Goal: Find specific page/section: Find specific page/section

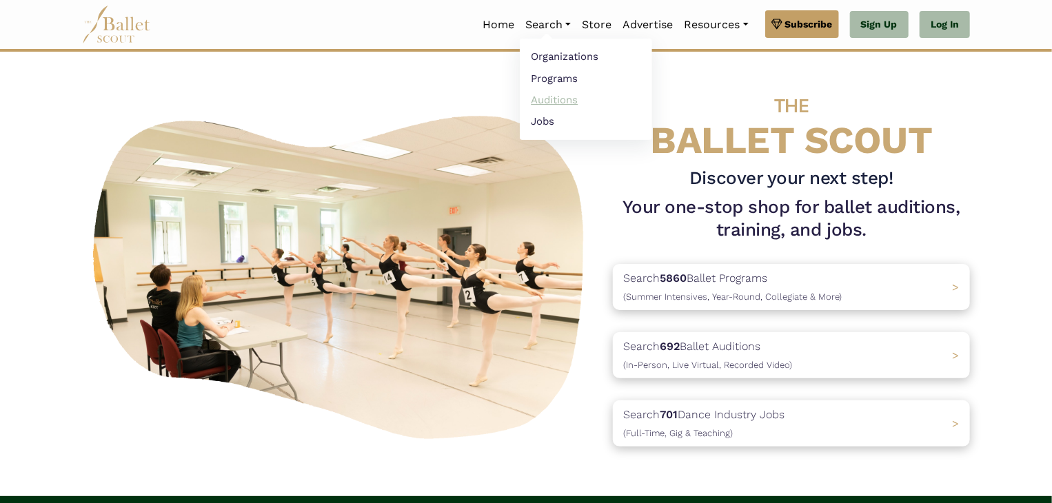
click at [553, 99] on link "Auditions" at bounding box center [586, 99] width 132 height 21
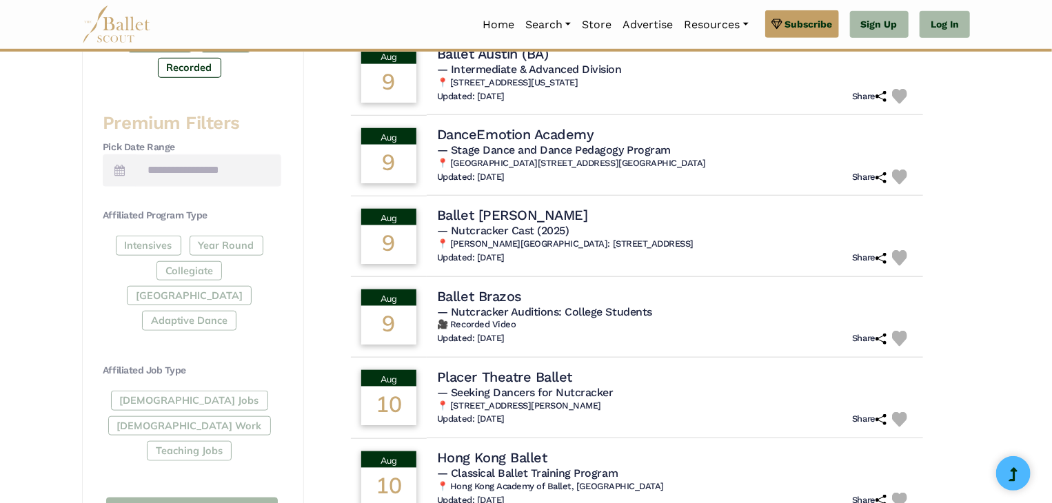
scroll to position [514, 0]
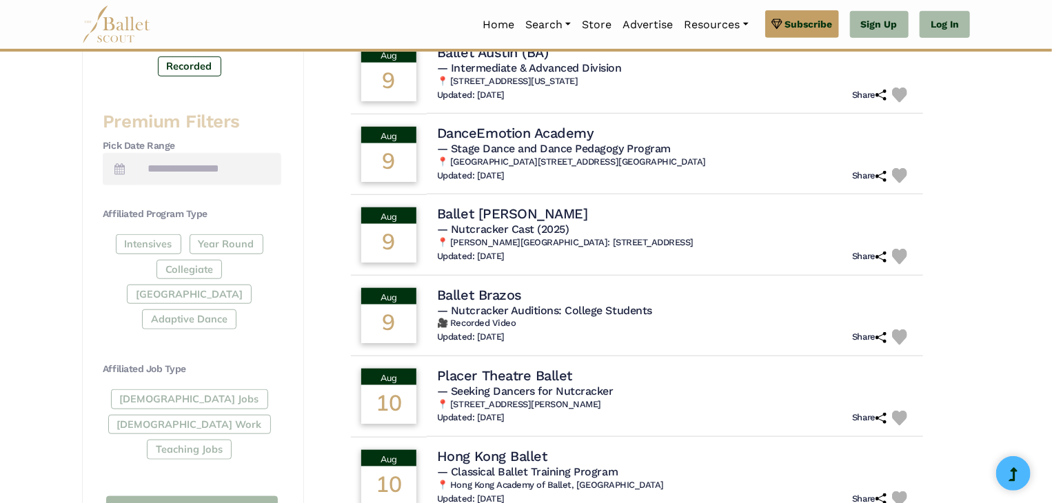
click at [159, 235] on div "Intensives Year Round Collegiate Post High School Adaptive Dance" at bounding box center [192, 284] width 178 height 101
click at [157, 240] on div "Intensives Year Round Collegiate Post High School Adaptive Dance" at bounding box center [192, 284] width 178 height 101
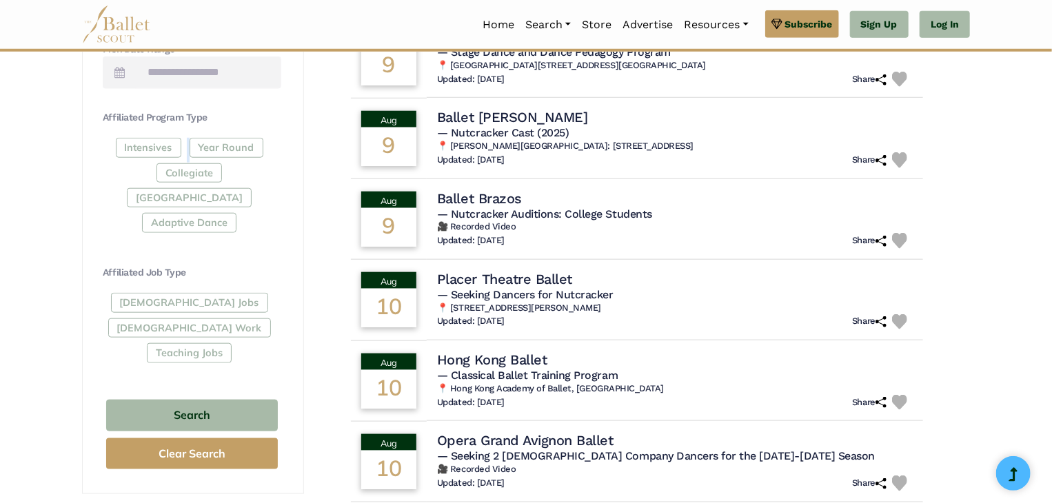
scroll to position [613, 0]
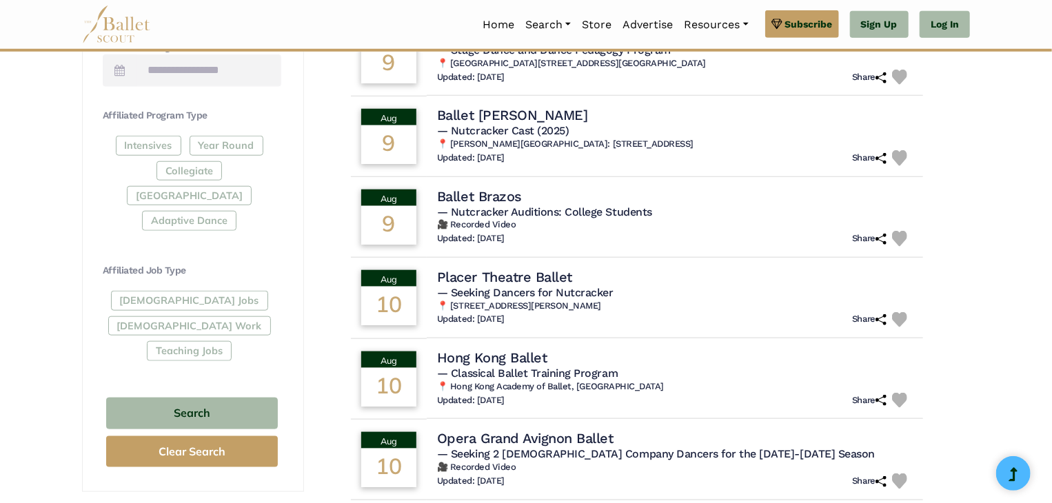
click at [145, 143] on div "Intensives Year Round Collegiate Post High School Adaptive Dance" at bounding box center [192, 186] width 178 height 101
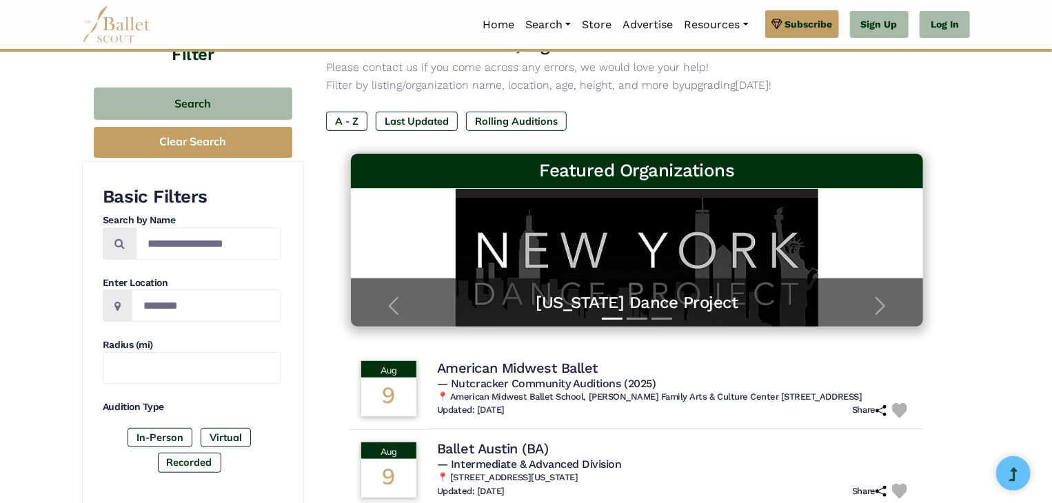
scroll to position [0, 0]
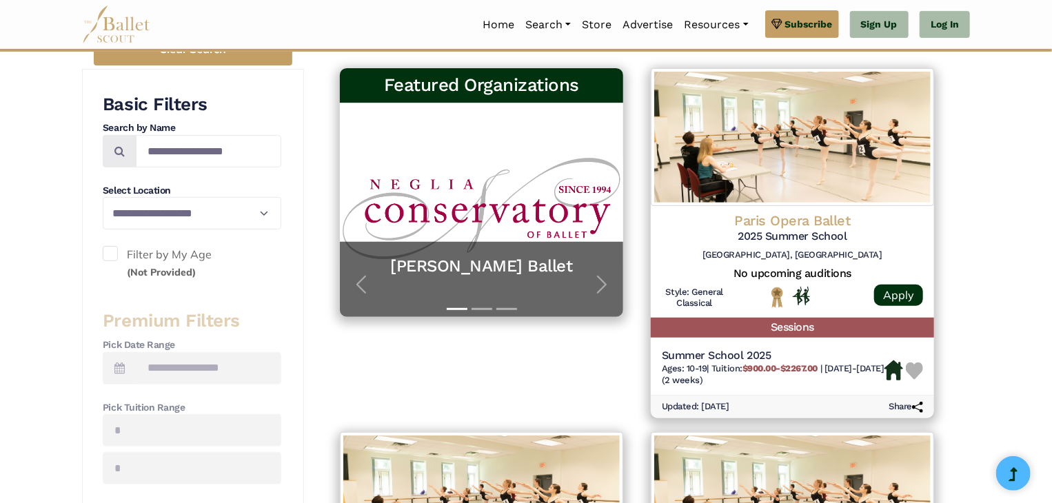
scroll to position [247, 0]
